Goal: Check status: Check status

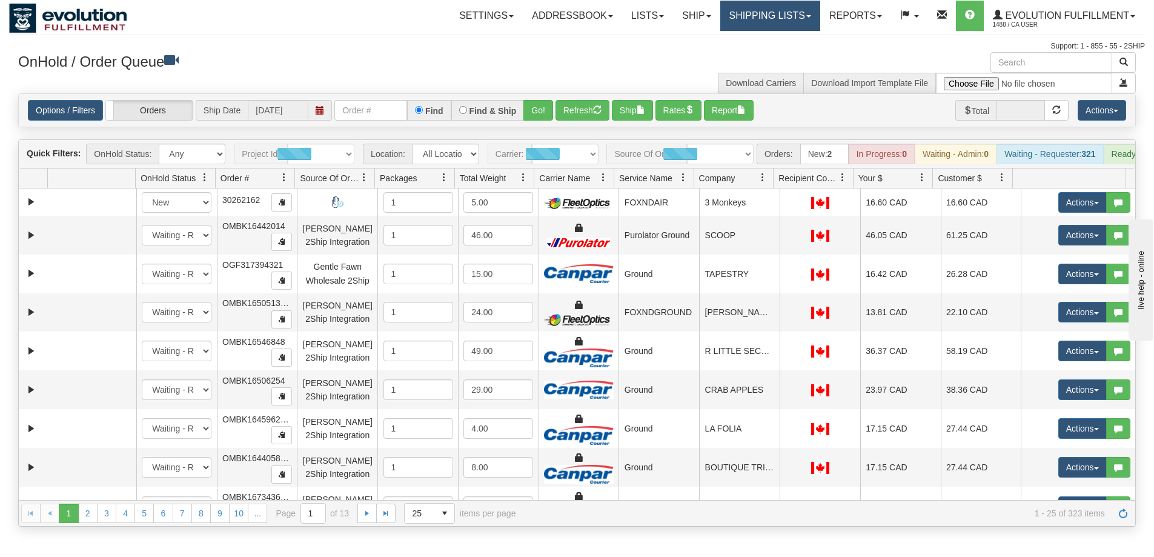
click at [784, 20] on link "Shipping lists" at bounding box center [770, 16] width 100 height 30
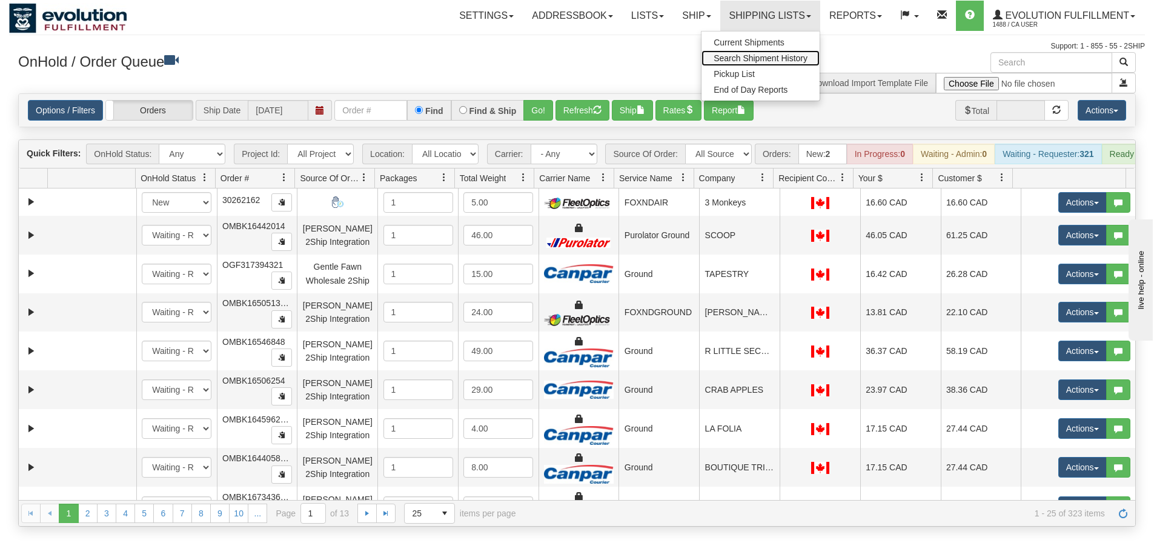
click at [735, 60] on span "Search Shipment History" at bounding box center [760, 58] width 94 height 10
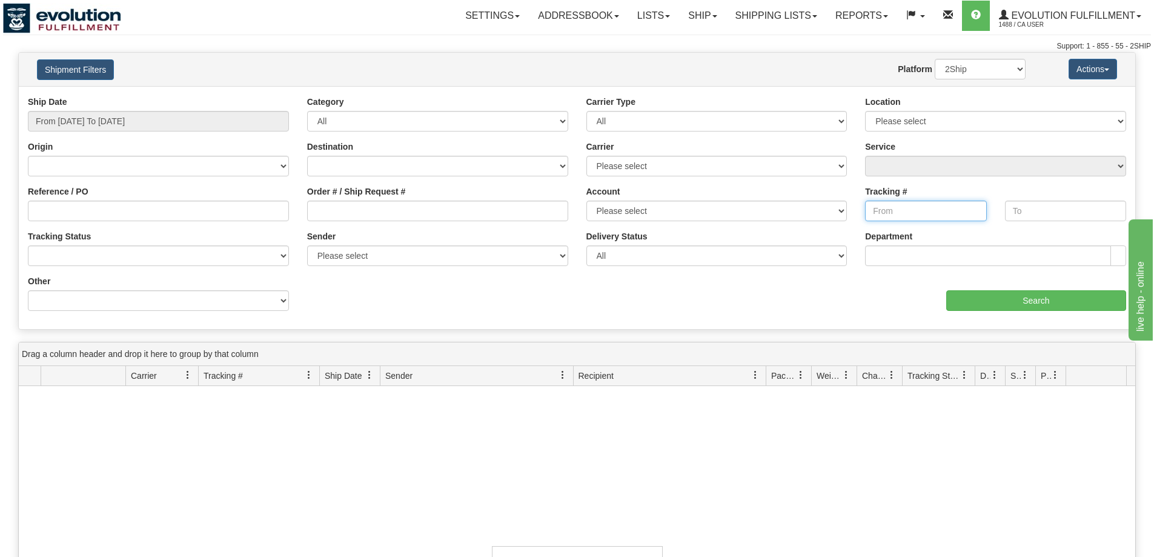
click at [911, 210] on input "Tracking #" at bounding box center [925, 210] width 121 height 21
paste input "W1036-1"
type input "W1036-1"
drag, startPoint x: 927, startPoint y: 210, endPoint x: 819, endPoint y: 208, distance: 107.2
click at [819, 208] on div "Ship Date From 08/24/2025 To 08/25/2025 Category All Inbound Outbound Carrier T…" at bounding box center [577, 208] width 1116 height 224
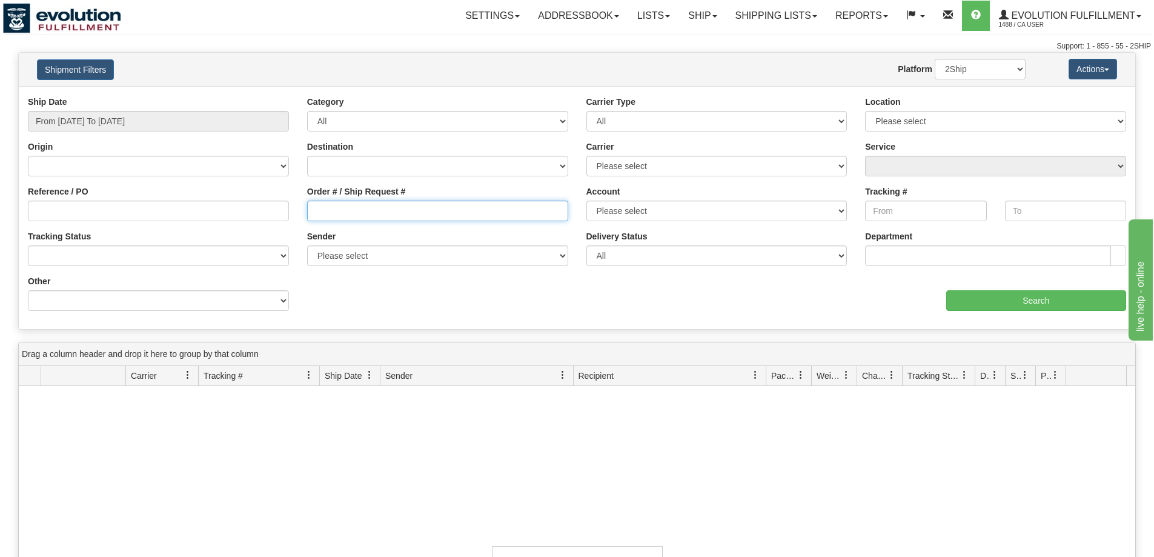
click at [445, 220] on input "Order # / Ship Request #" at bounding box center [437, 210] width 261 height 21
paste input "W1036-1"
type input "W1036-1"
click at [167, 129] on input "From 08/24/2025 To 08/25/2025" at bounding box center [158, 121] width 261 height 21
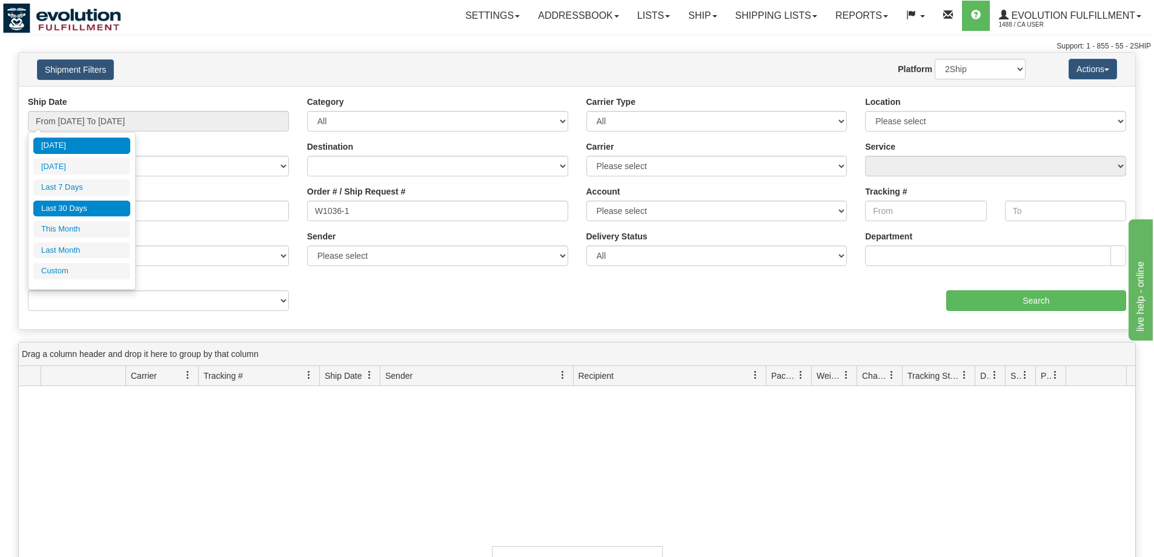
click at [66, 207] on li "Last 30 Days" at bounding box center [81, 208] width 97 height 16
type input "From 07/27/2025 To 08/25/2025"
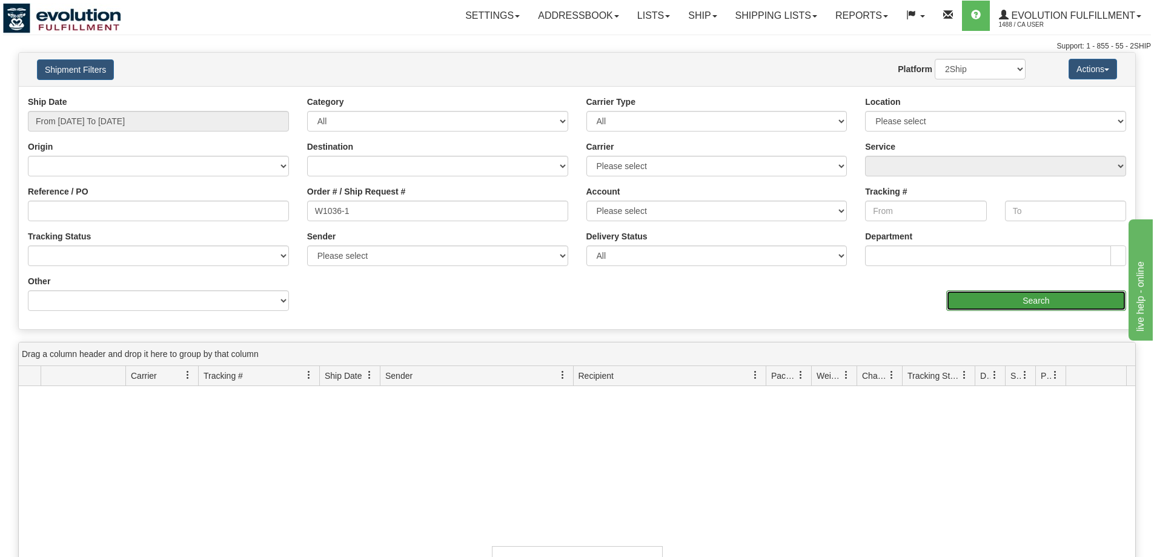
click at [1004, 291] on input "Search" at bounding box center [1036, 300] width 180 height 21
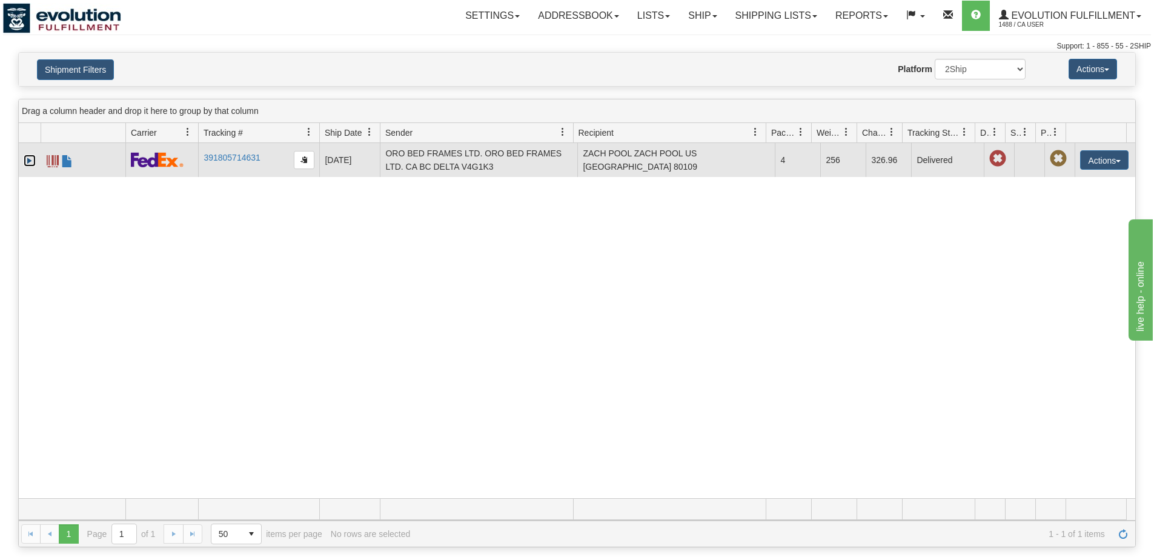
click at [29, 156] on link "Expand" at bounding box center [30, 160] width 12 height 12
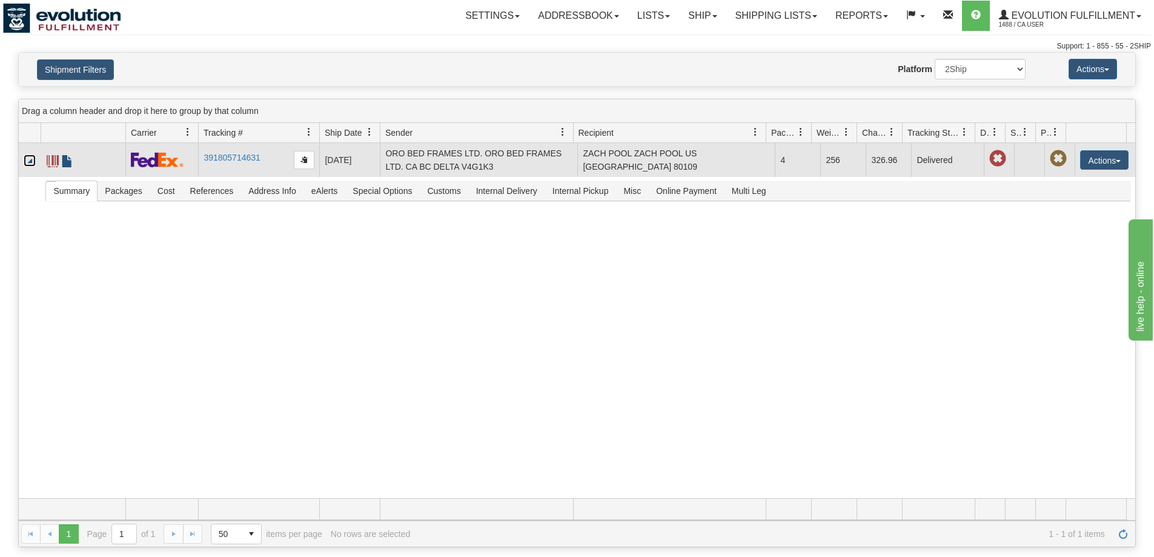
click at [68, 162] on span at bounding box center [67, 161] width 12 height 12
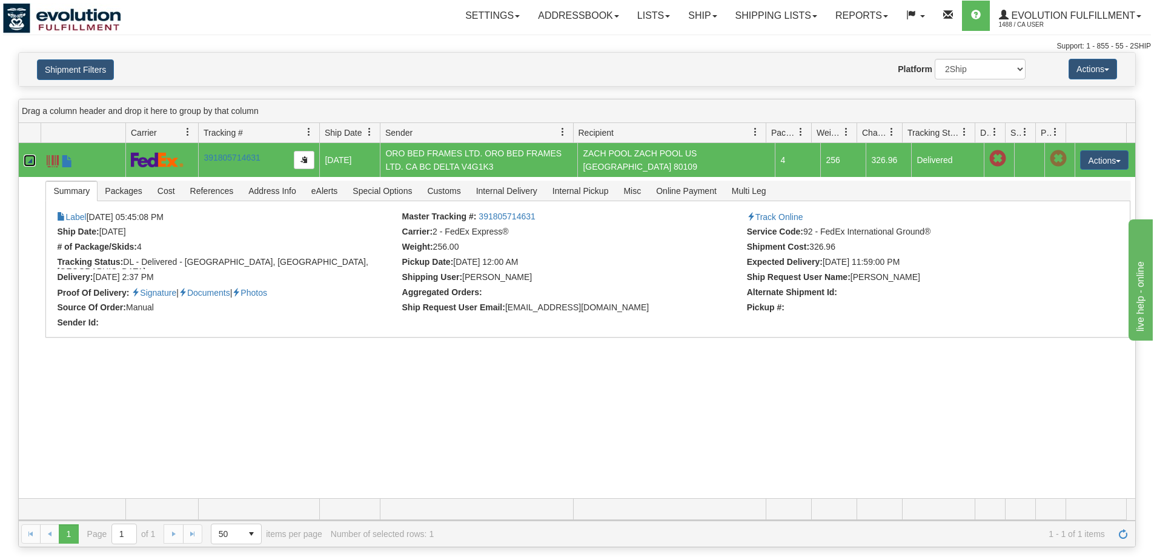
click at [53, 157] on span at bounding box center [53, 161] width 12 height 12
